Goal: Transaction & Acquisition: Obtain resource

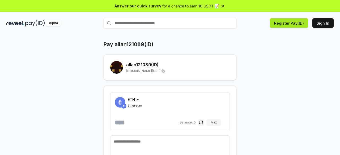
click at [290, 20] on button "Register Pay(ID)" at bounding box center [289, 23] width 38 height 10
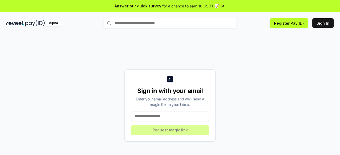
click at [156, 117] on input at bounding box center [170, 117] width 78 height 10
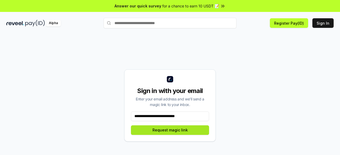
type input "**********"
click at [180, 130] on button "Request magic link" at bounding box center [170, 131] width 78 height 10
